Goal: Information Seeking & Learning: Learn about a topic

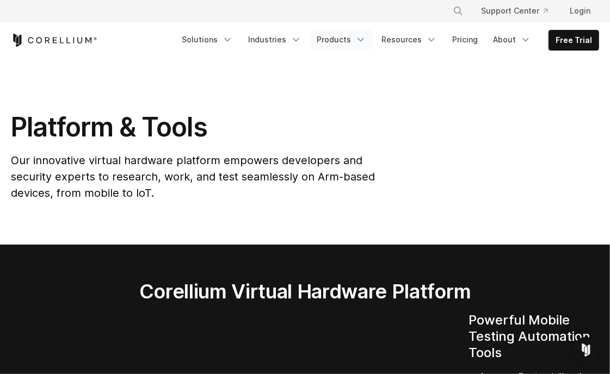
click at [355, 41] on link "Products" at bounding box center [341, 40] width 63 height 20
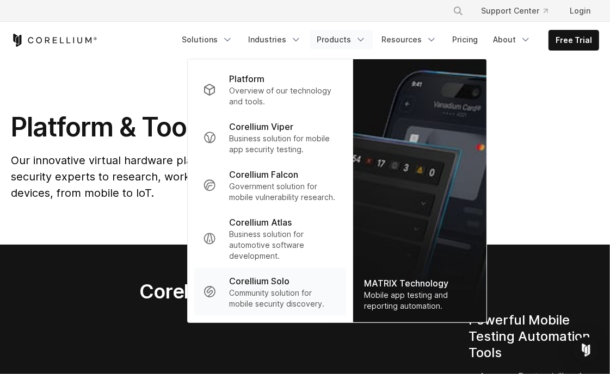
click at [277, 288] on p "Community solution for mobile security discovery." at bounding box center [283, 299] width 108 height 22
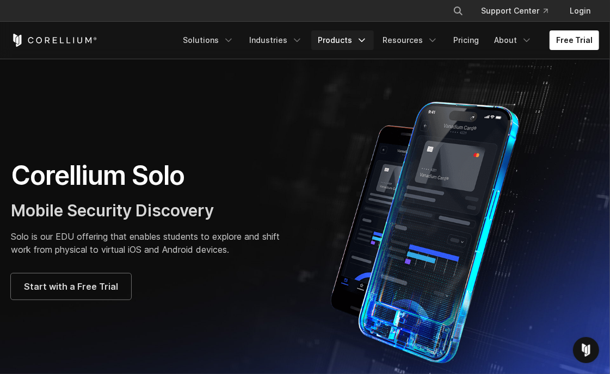
click at [346, 39] on link "Products" at bounding box center [342, 40] width 63 height 20
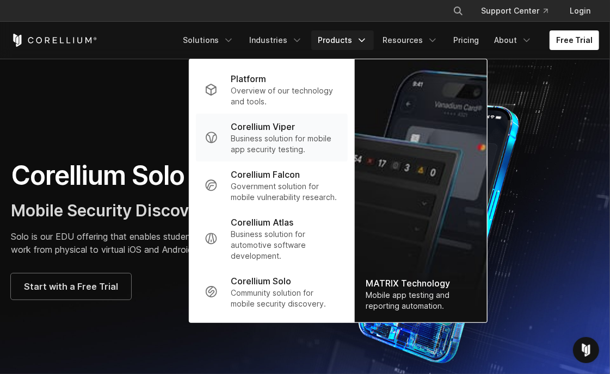
click at [301, 135] on p "Business solution for mobile app security testing." at bounding box center [285, 144] width 108 height 22
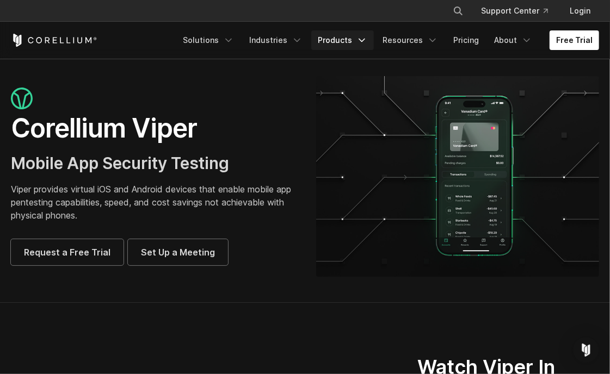
click at [351, 35] on link "Products" at bounding box center [342, 40] width 63 height 20
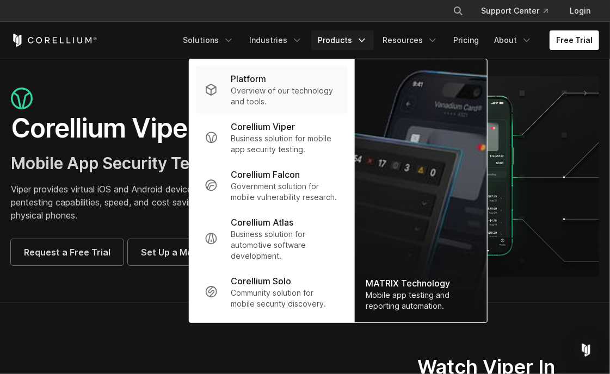
click at [265, 88] on p "Overview of our technology and tools." at bounding box center [285, 96] width 108 height 22
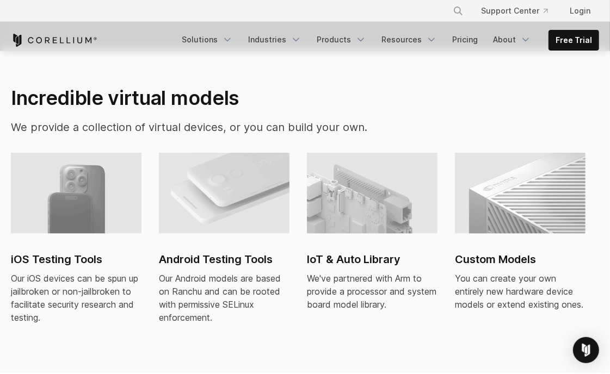
scroll to position [854, 0]
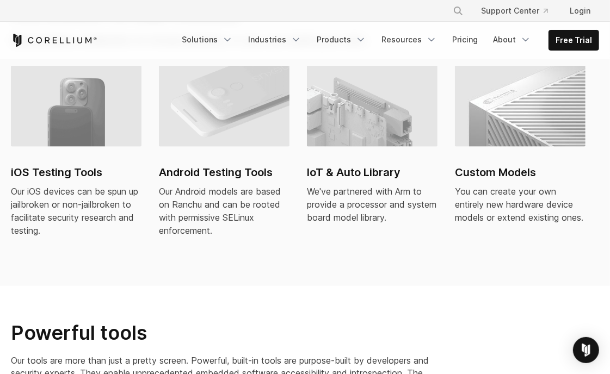
click at [493, 174] on h2 "Custom Models" at bounding box center [520, 172] width 131 height 16
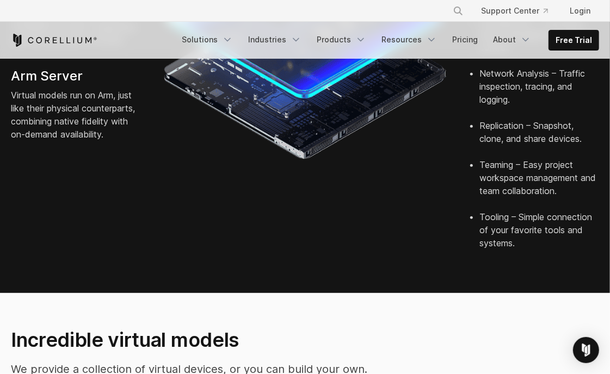
scroll to position [513, 0]
